Goal: Information Seeking & Learning: Learn about a topic

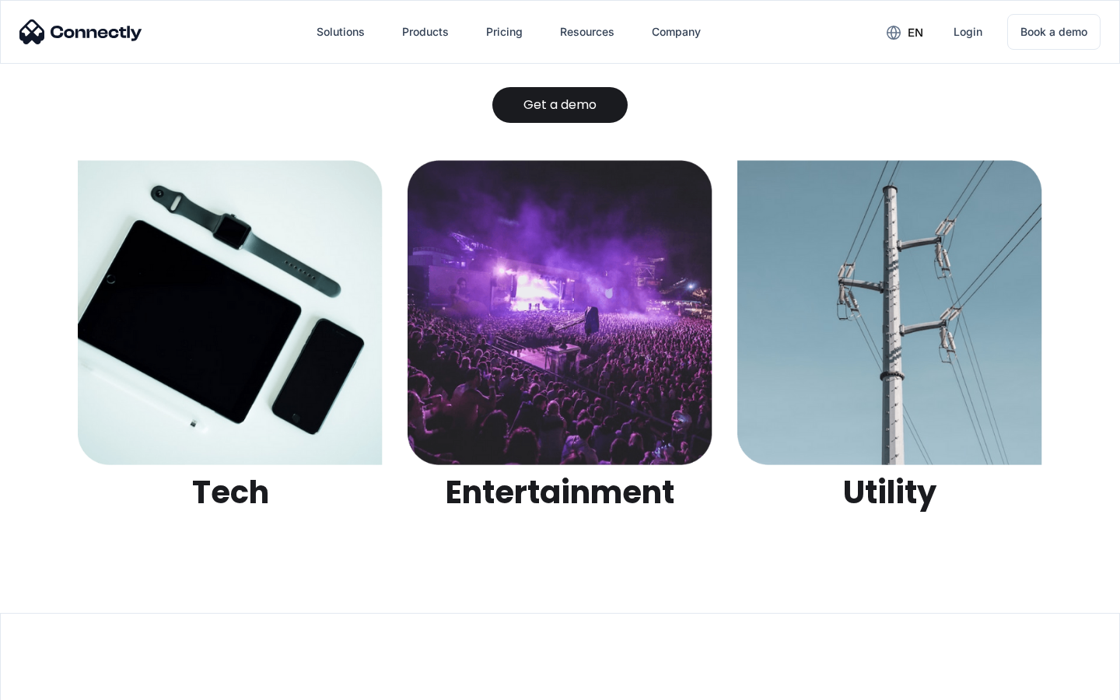
scroll to position [4906, 0]
